Goal: Check status: Check status

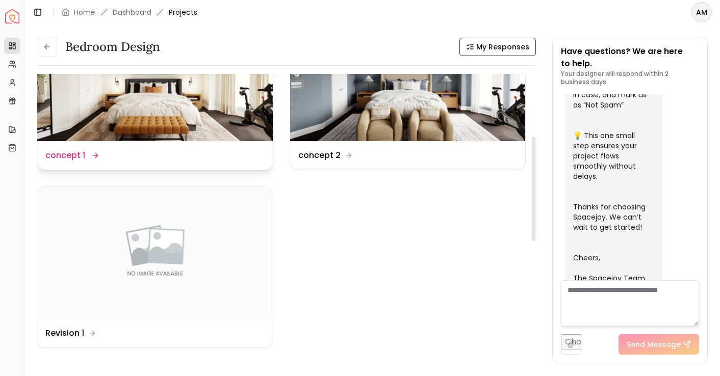
scroll to position [197, 0]
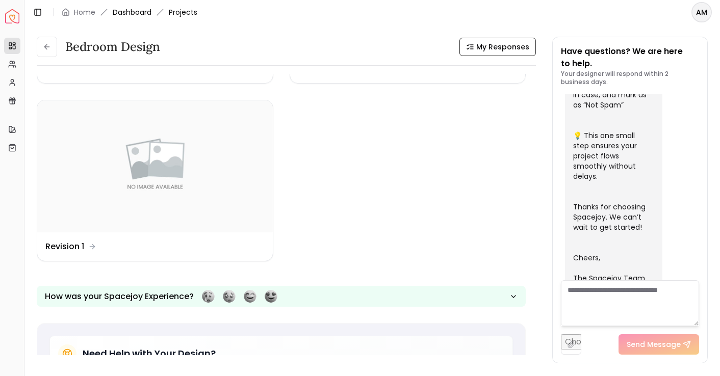
click at [136, 11] on link "Dashboard" at bounding box center [132, 12] width 39 height 10
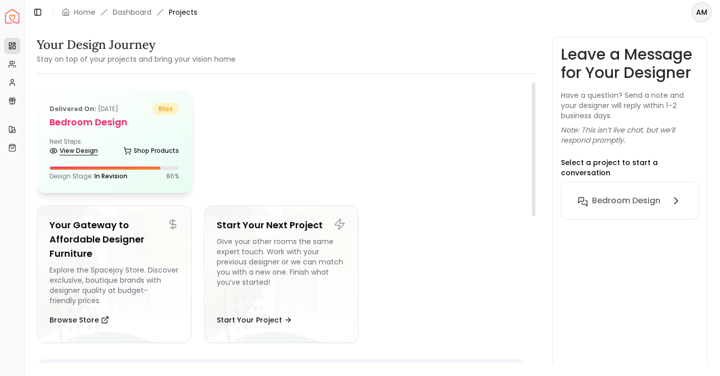
click at [82, 149] on link "View Design" at bounding box center [73, 151] width 48 height 14
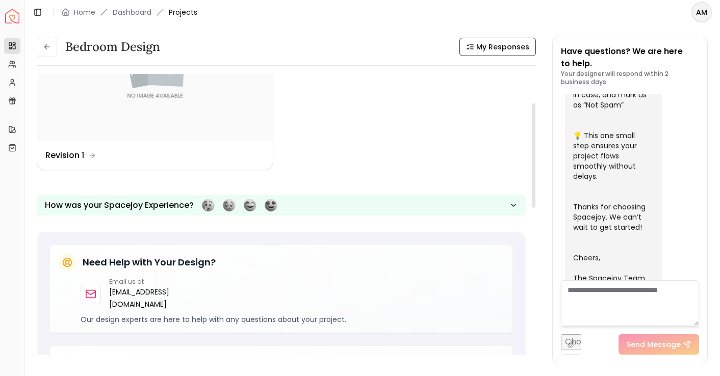
scroll to position [1, 0]
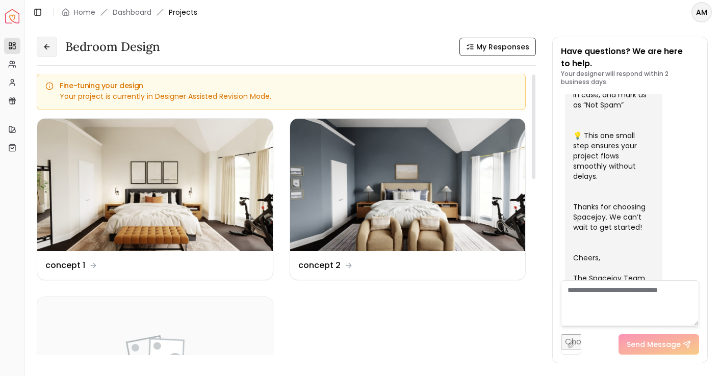
click at [48, 45] on icon at bounding box center [47, 47] width 8 height 8
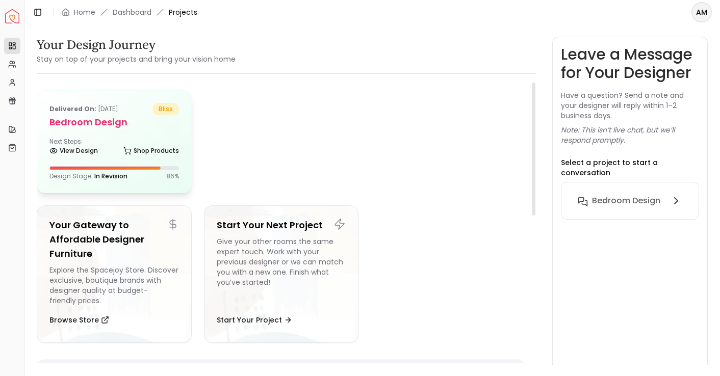
click at [111, 173] on span "In Revision" at bounding box center [110, 176] width 33 height 9
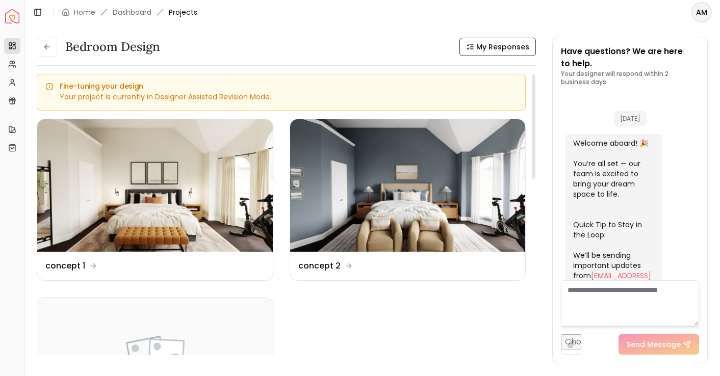
scroll to position [416, 0]
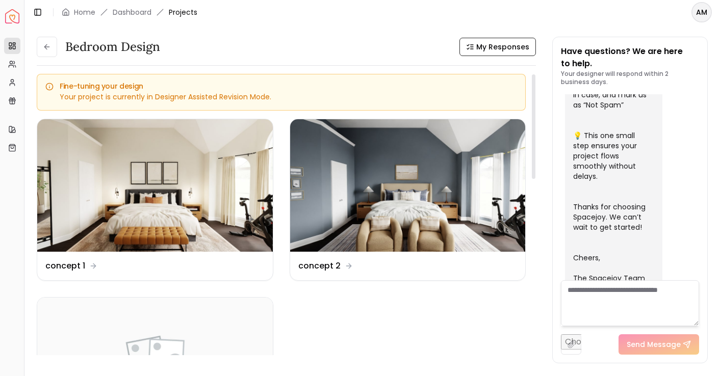
click at [179, 93] on div "Your project is currently in Designer Assisted Revision Mode." at bounding box center [281, 97] width 472 height 10
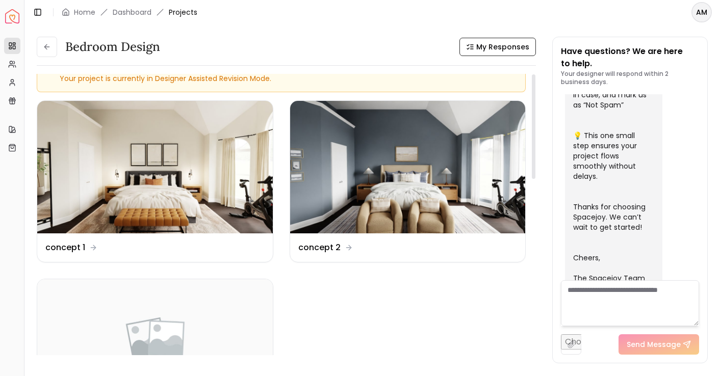
scroll to position [0, 0]
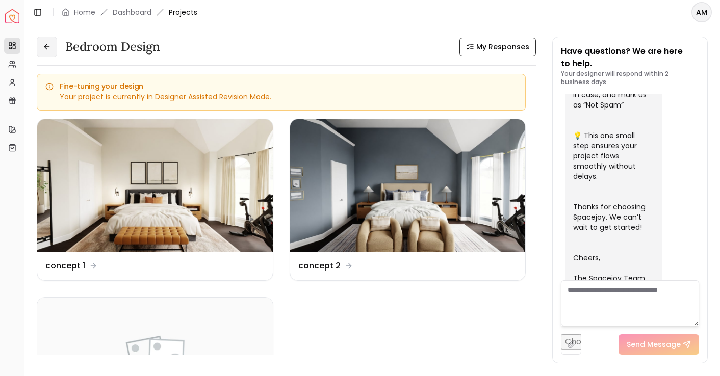
click at [50, 44] on icon at bounding box center [47, 47] width 8 height 8
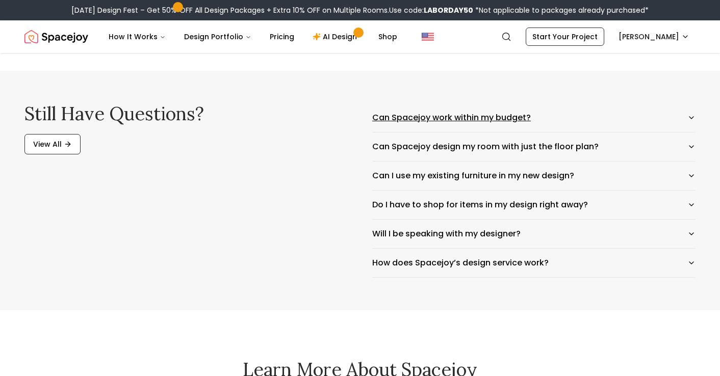
scroll to position [1651, 0]
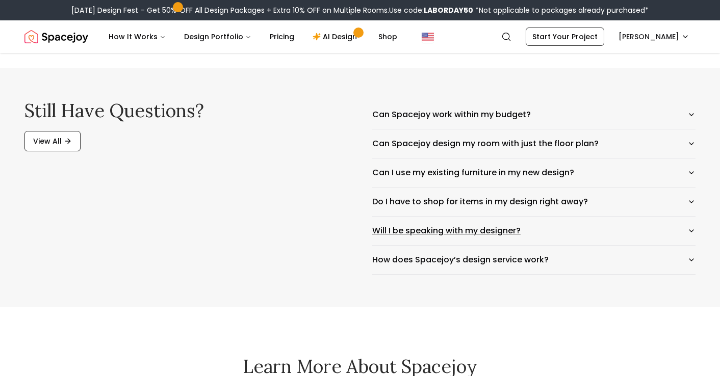
click at [497, 238] on button "Will I be speaking with my designer?" at bounding box center [533, 231] width 323 height 29
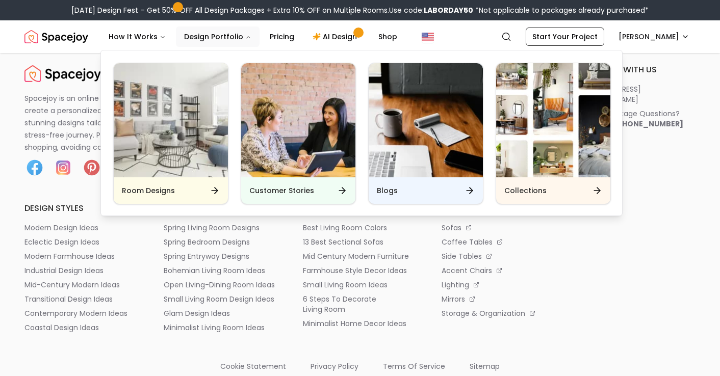
scroll to position [2426, 0]
